Goal: Information Seeking & Learning: Learn about a topic

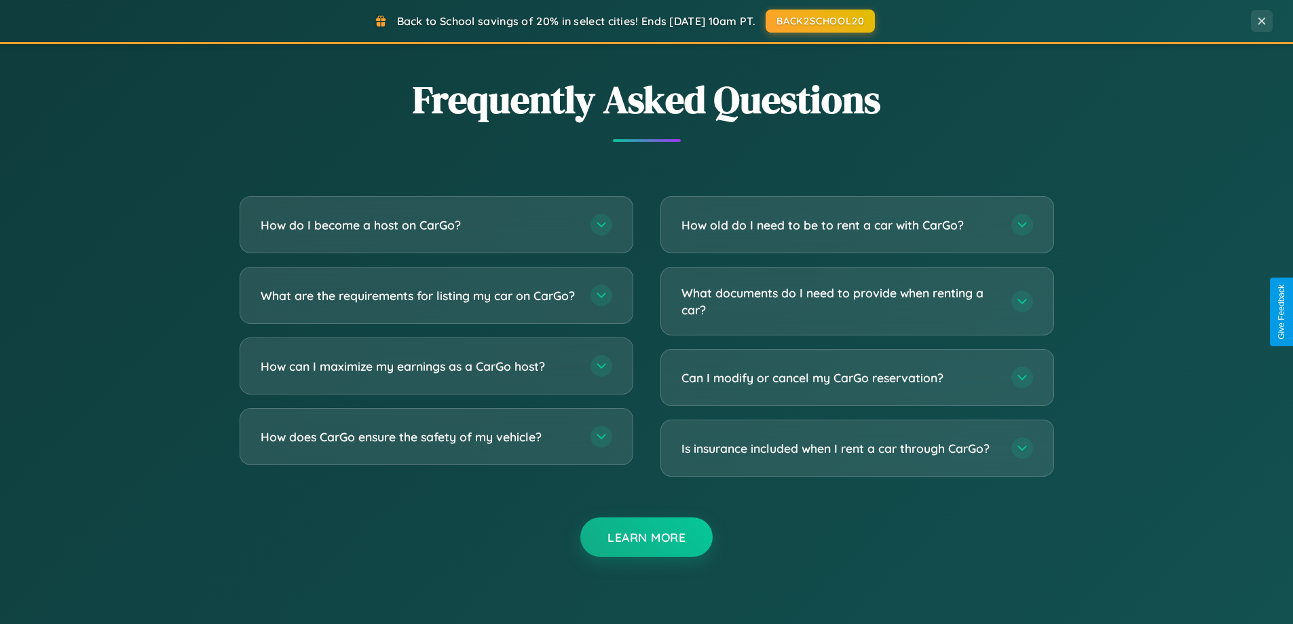
scroll to position [2613, 0]
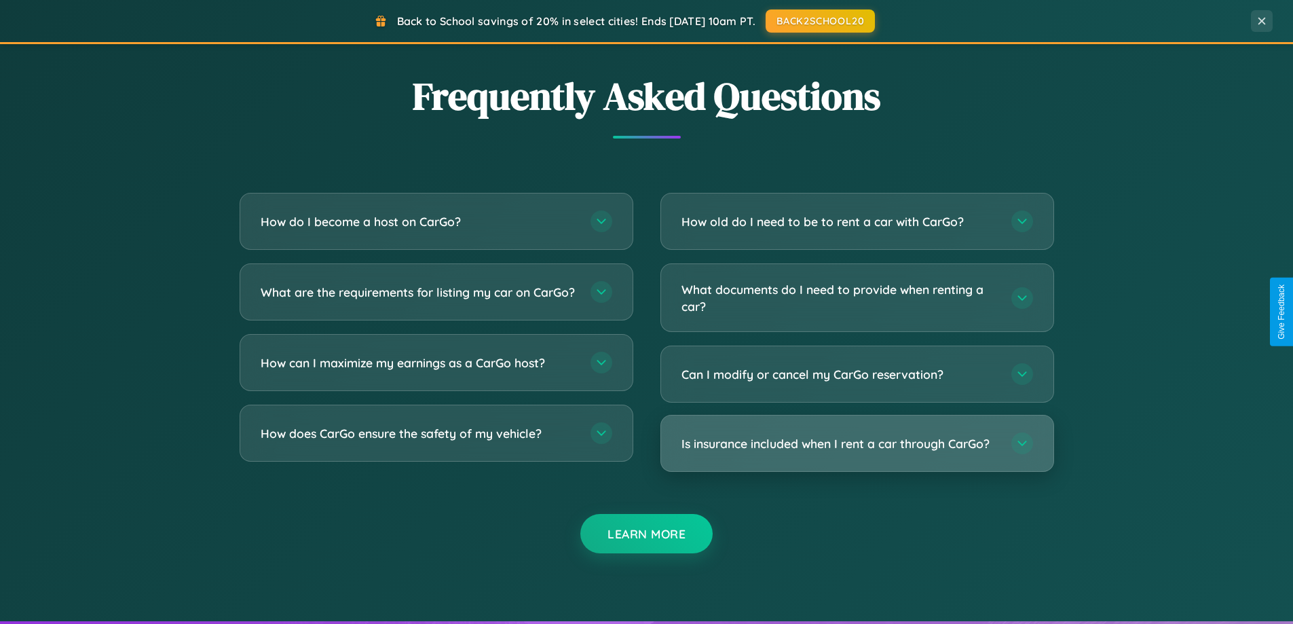
click at [857, 443] on h3 "Is insurance included when I rent a car through CarGo?" at bounding box center [840, 443] width 316 height 17
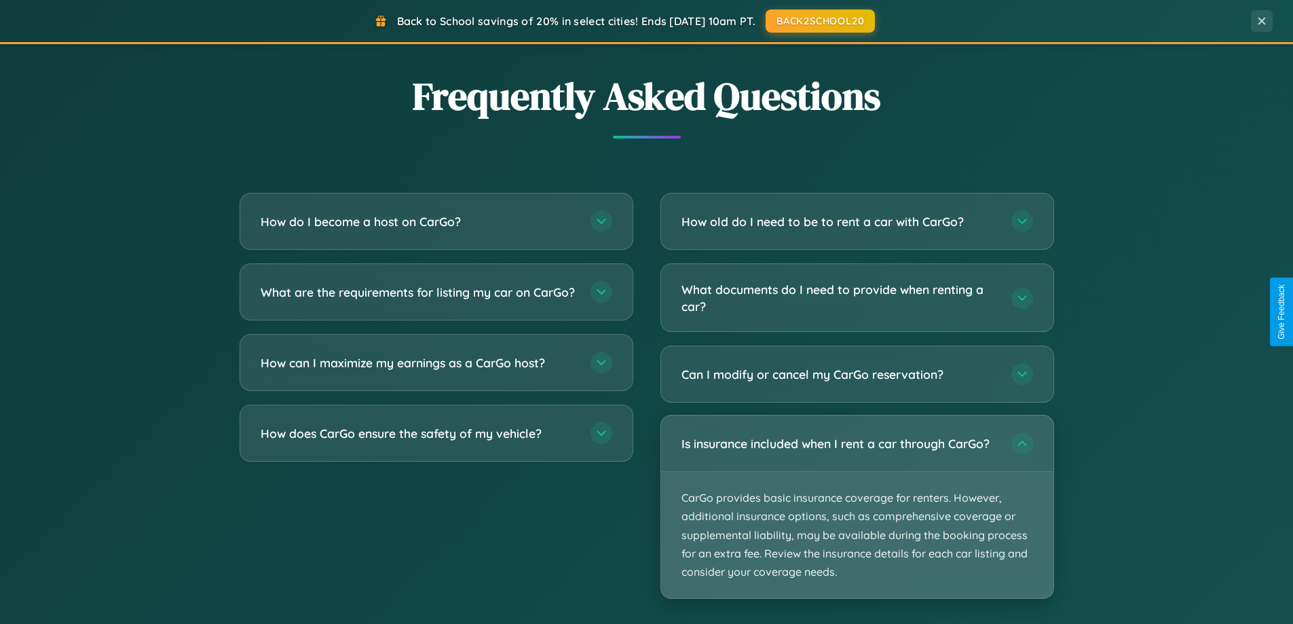
click at [857, 507] on p "CarGo provides basic insurance coverage for renters. However, additional insura…" at bounding box center [857, 535] width 392 height 126
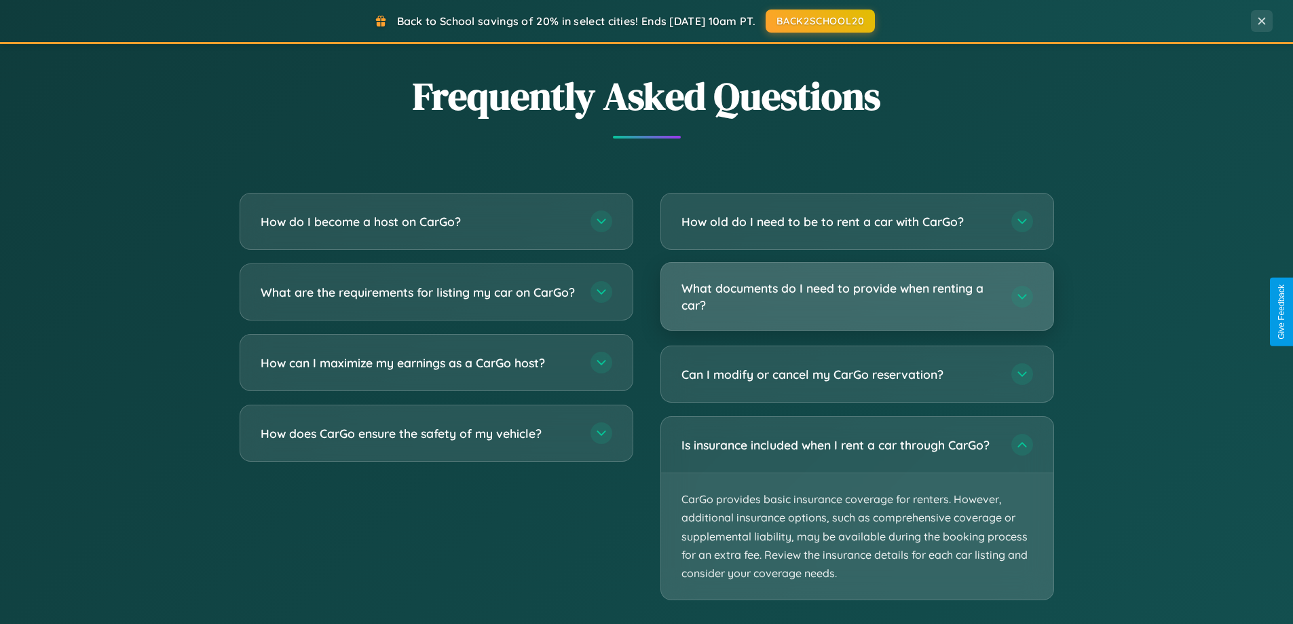
click at [857, 297] on h3 "What documents do I need to provide when renting a car?" at bounding box center [840, 296] width 316 height 33
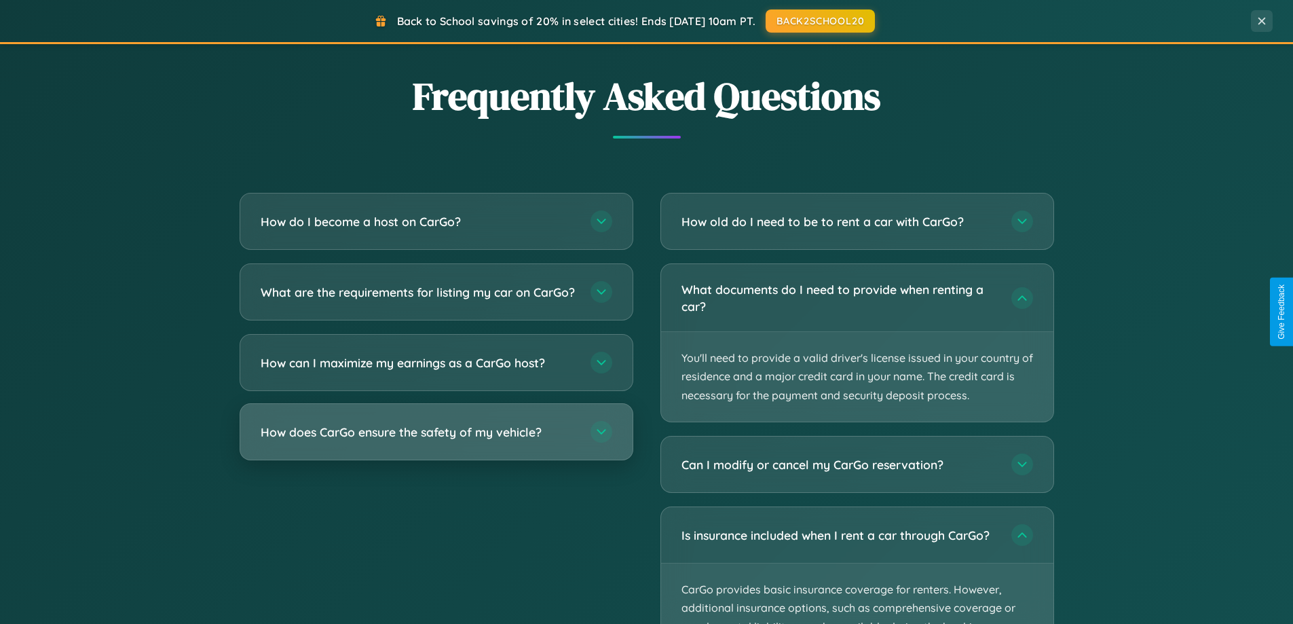
click at [436, 441] on h3 "How does CarGo ensure the safety of my vehicle?" at bounding box center [419, 432] width 316 height 17
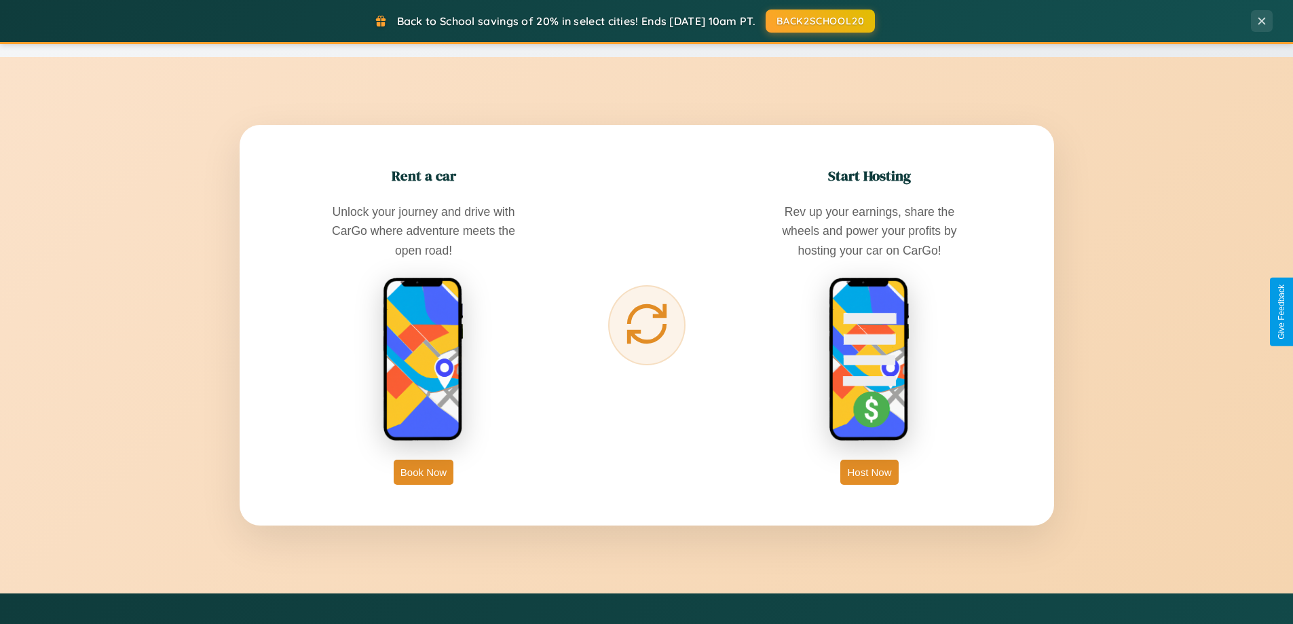
scroll to position [0, 0]
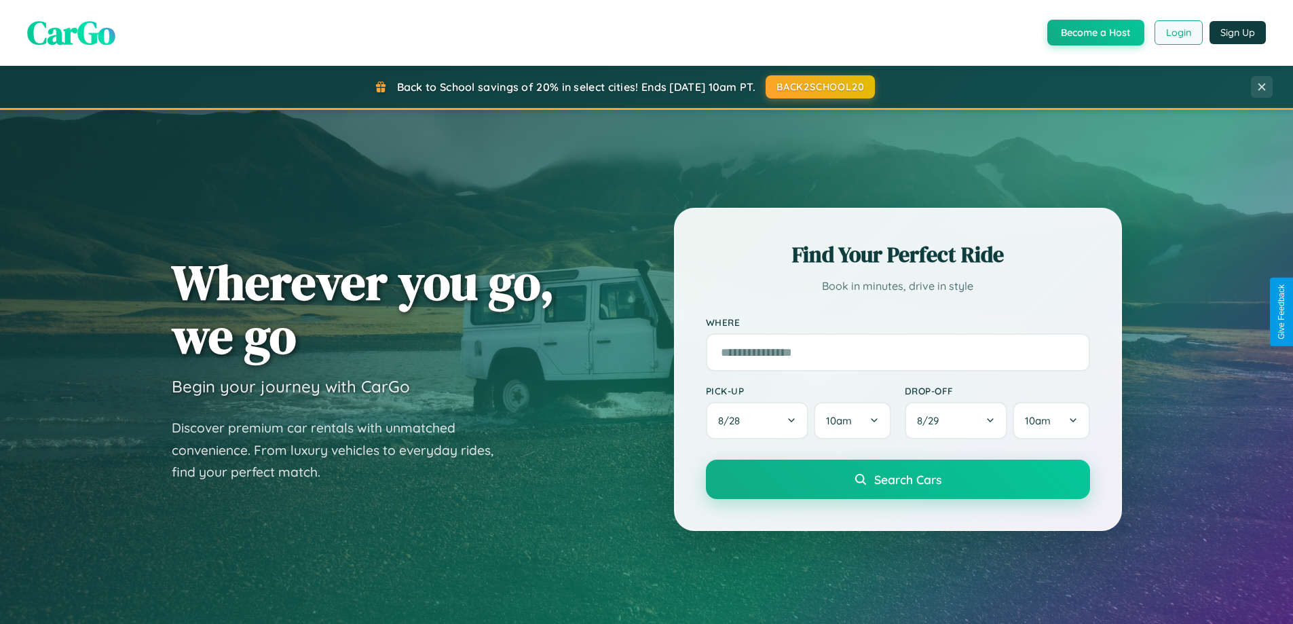
click at [1178, 33] on button "Login" at bounding box center [1179, 32] width 48 height 24
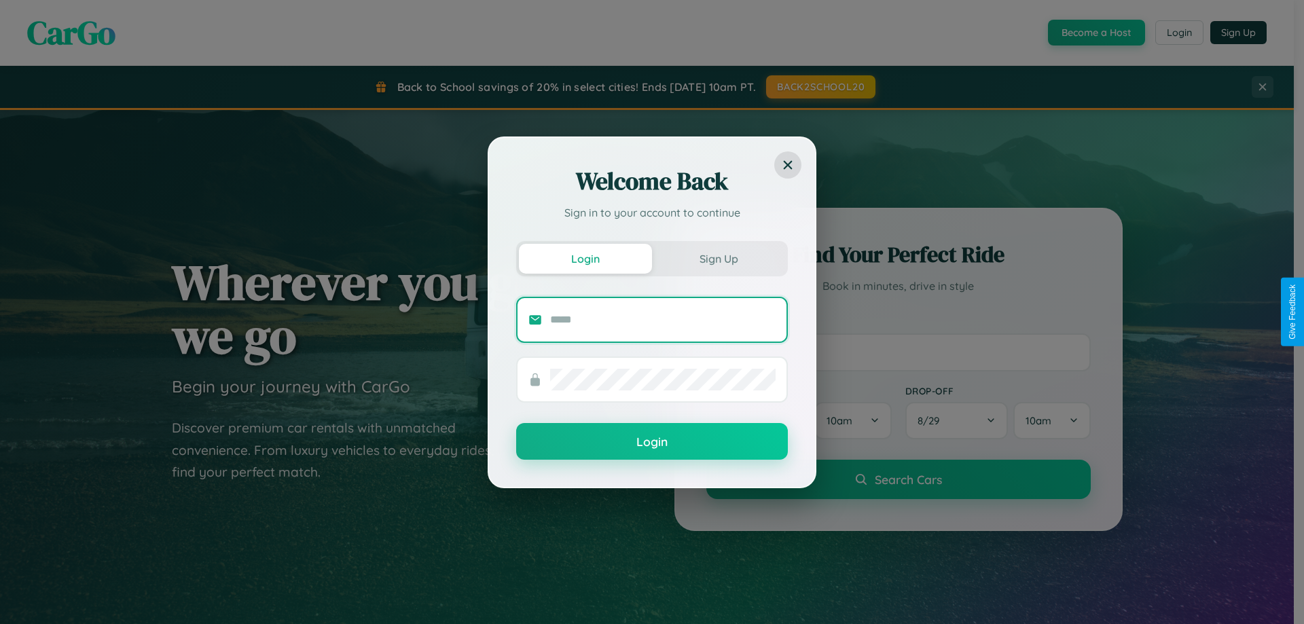
click at [663, 319] on input "text" at bounding box center [662, 320] width 225 height 22
type input "**********"
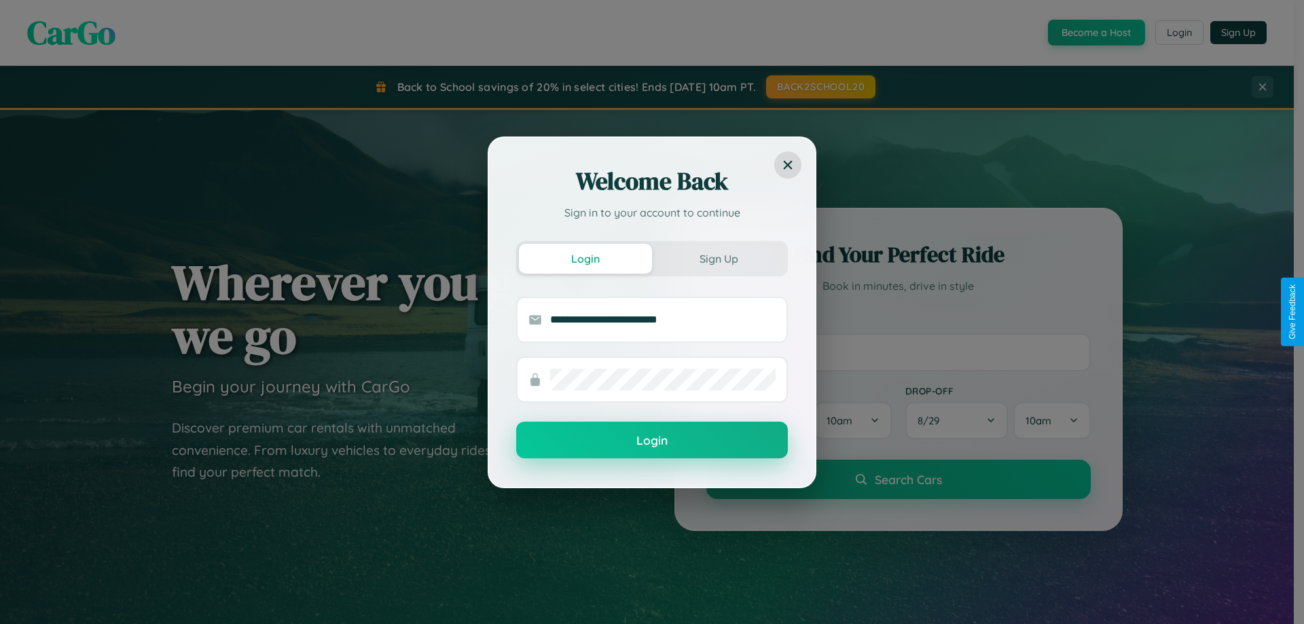
click at [652, 441] on button "Login" at bounding box center [652, 440] width 272 height 37
